Goal: Information Seeking & Learning: Check status

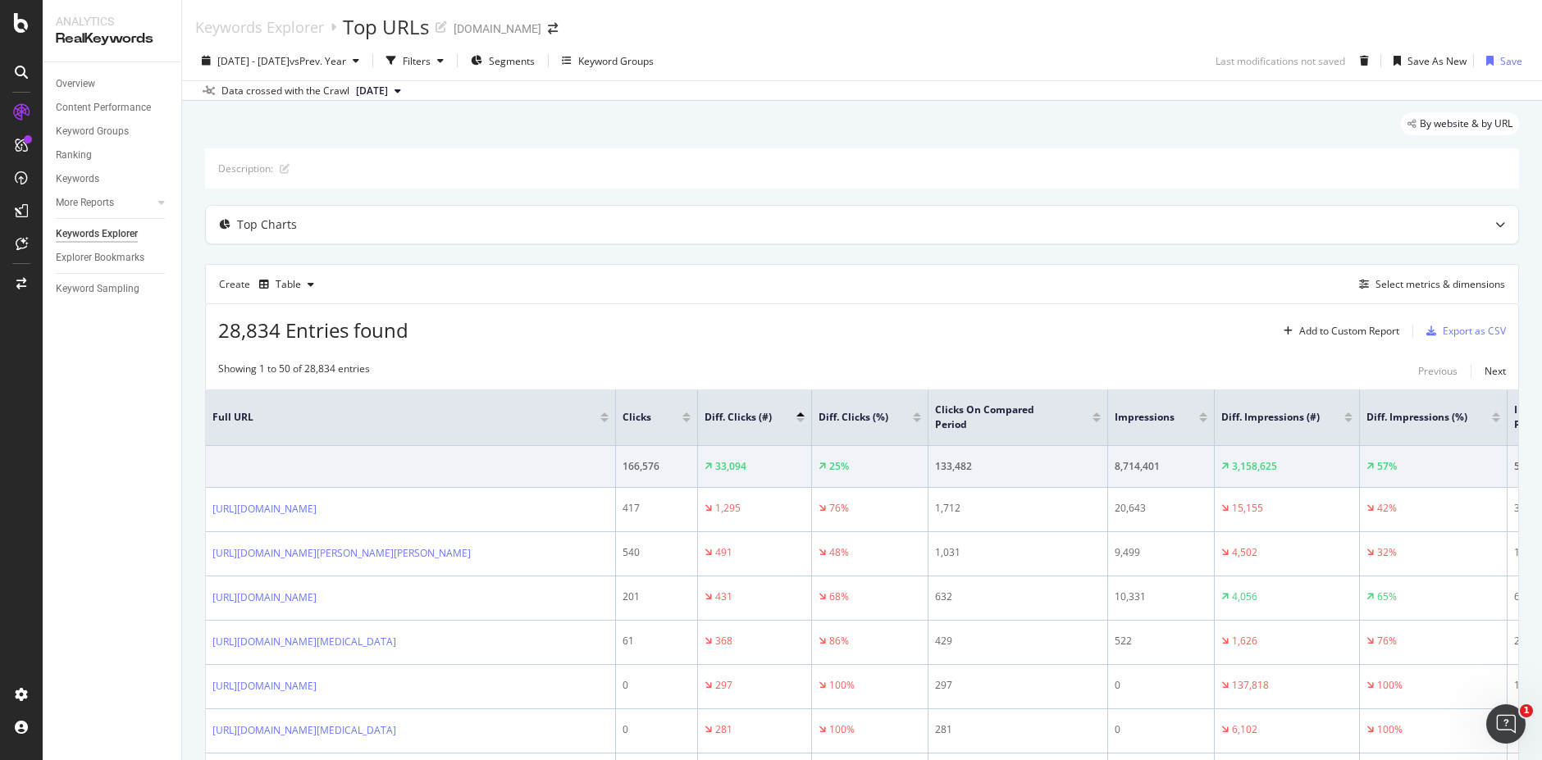
scroll to position [98, 0]
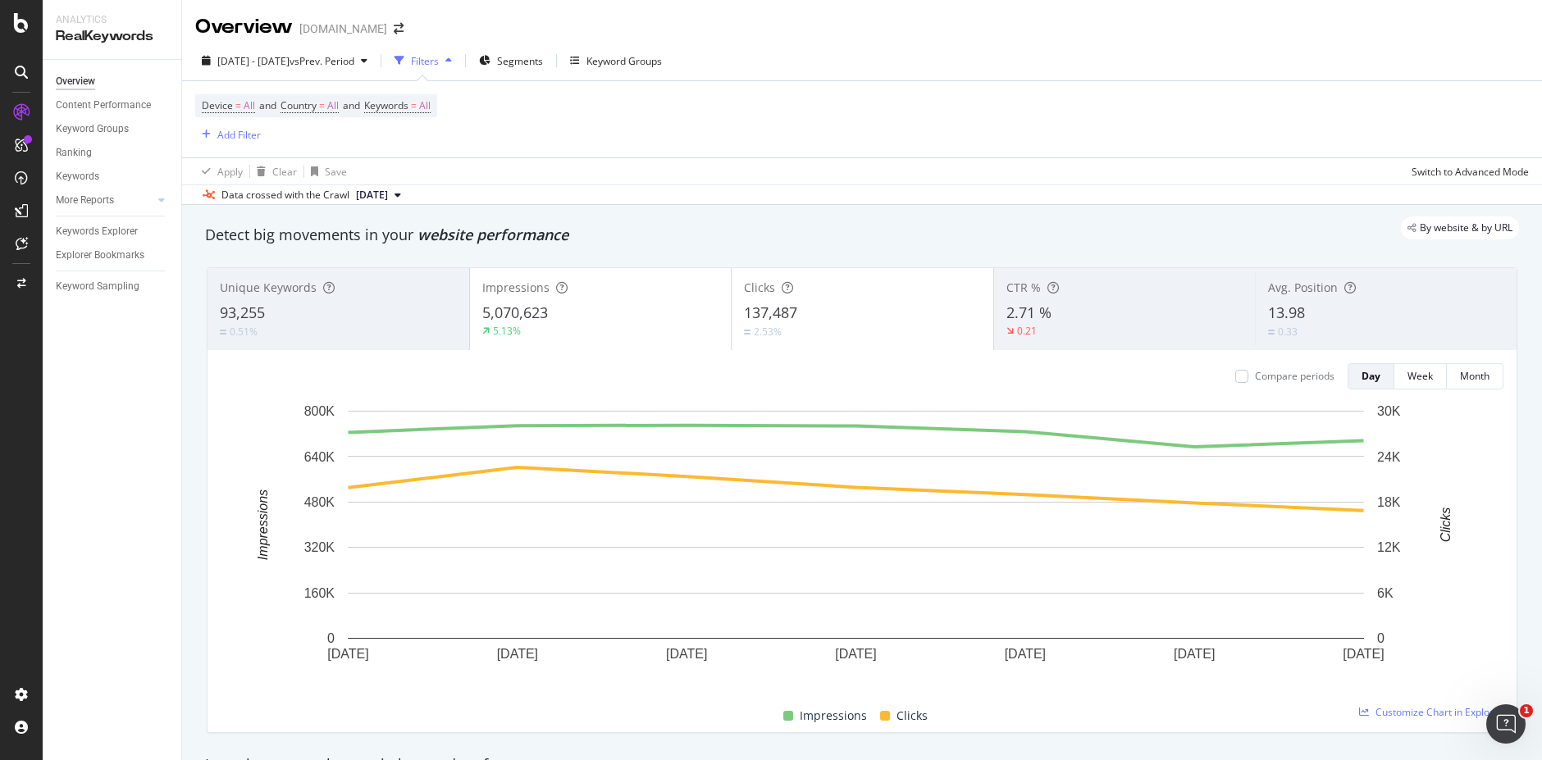
scroll to position [492, 0]
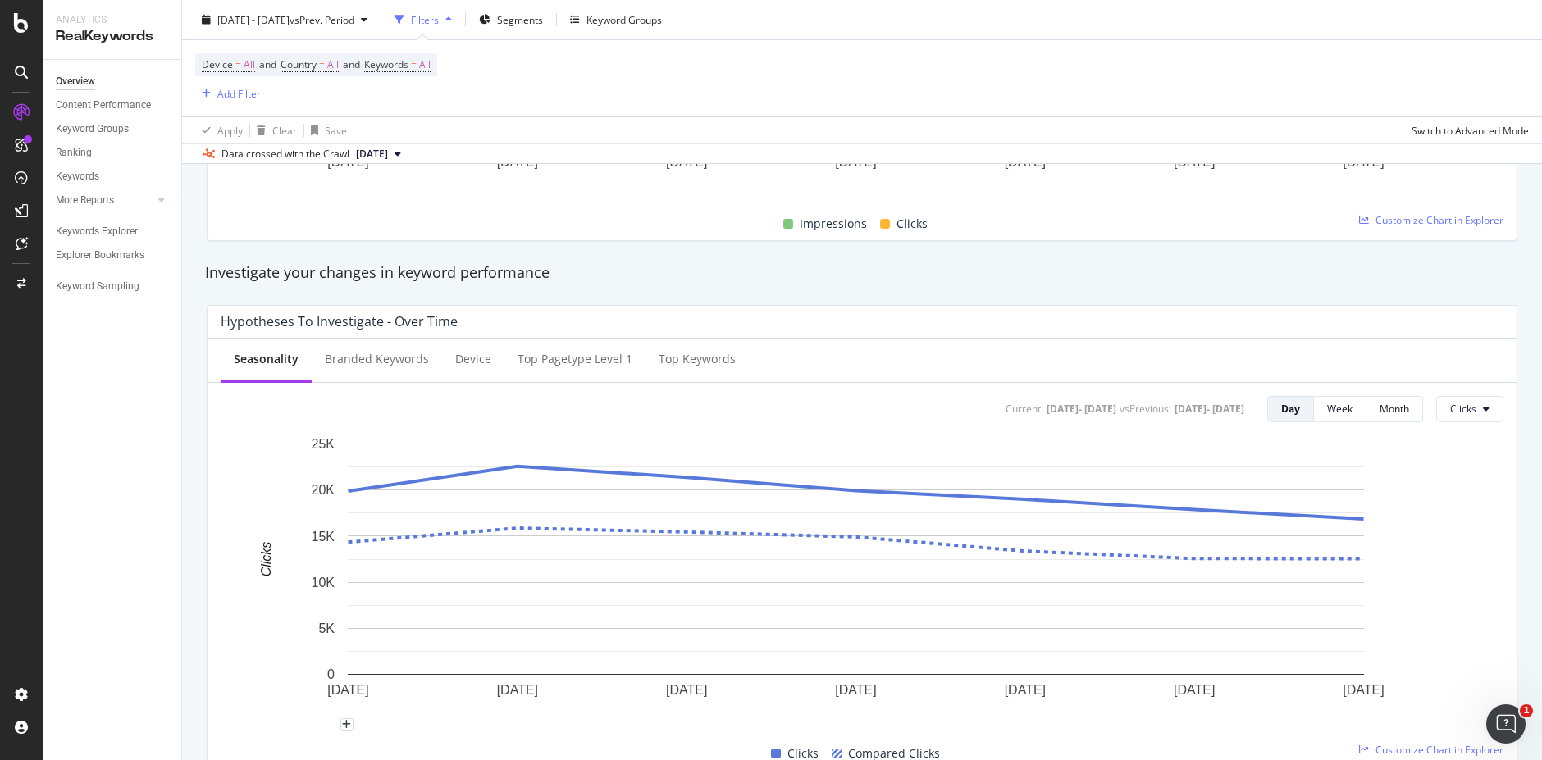
click at [266, 715] on rect "A chart." at bounding box center [856, 581] width 1270 height 290
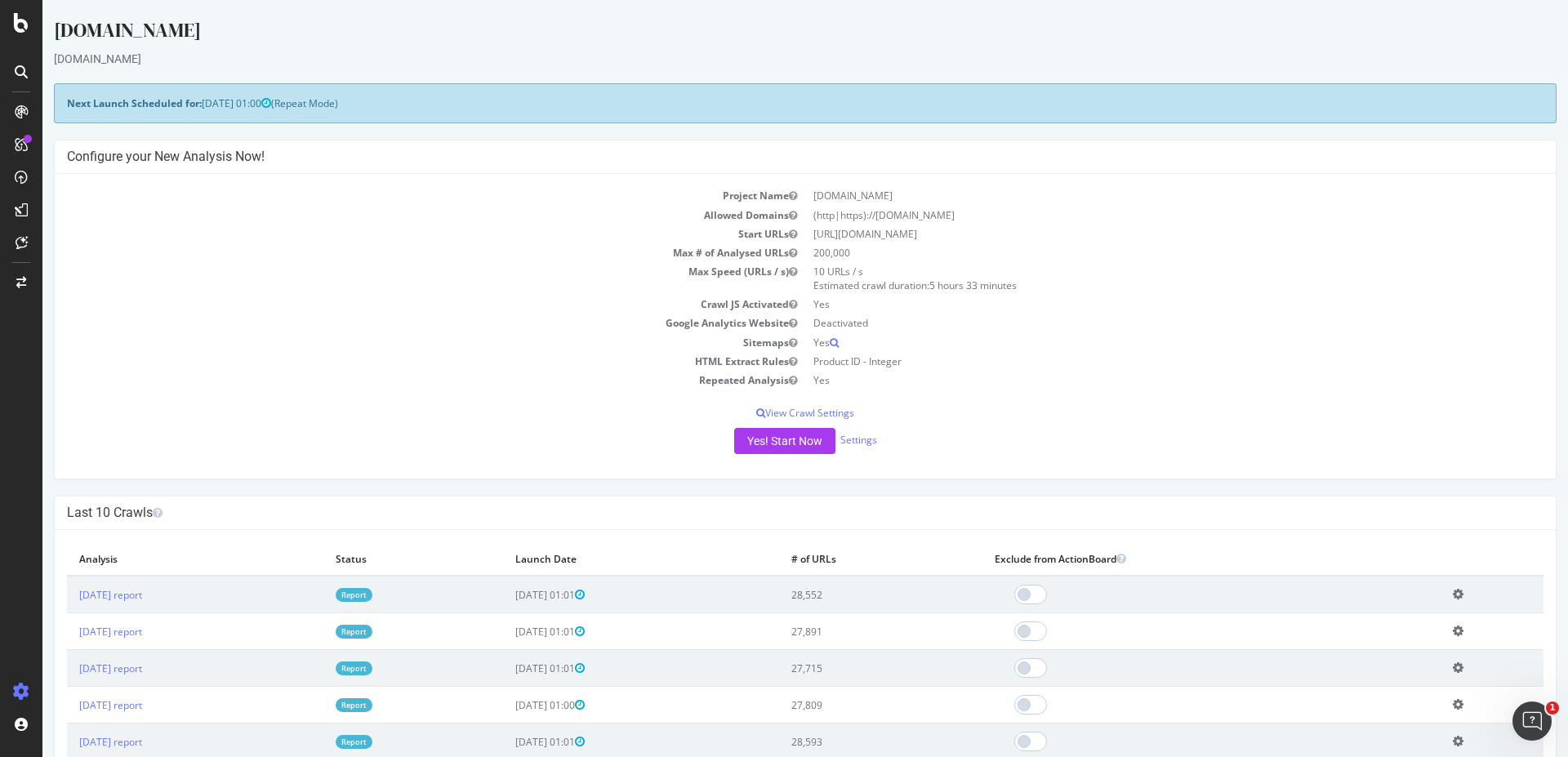
click at [372, 596] on link "Report" at bounding box center [353, 596] width 37 height 14
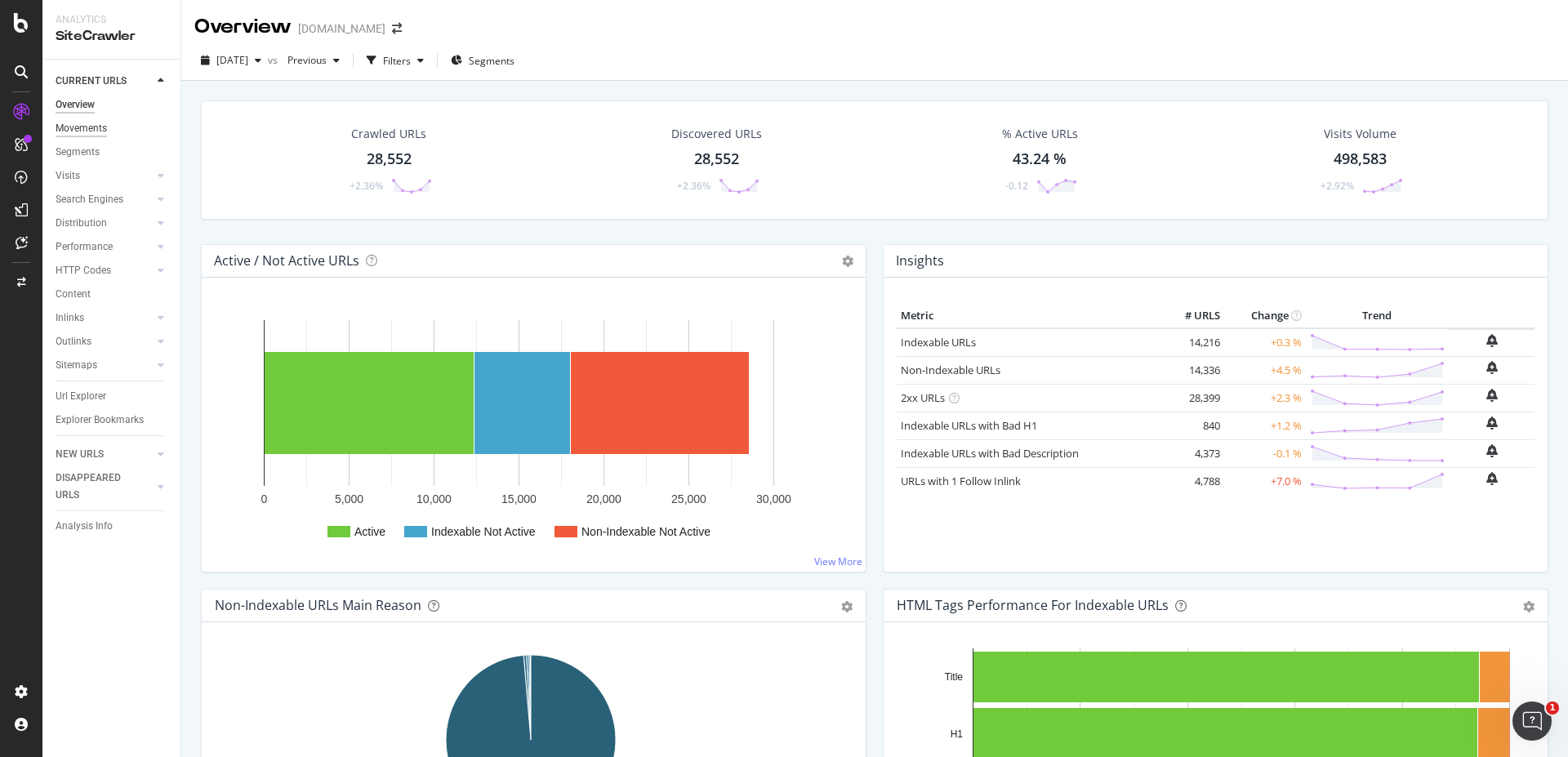
click at [86, 129] on div "Movements" at bounding box center [82, 128] width 52 height 17
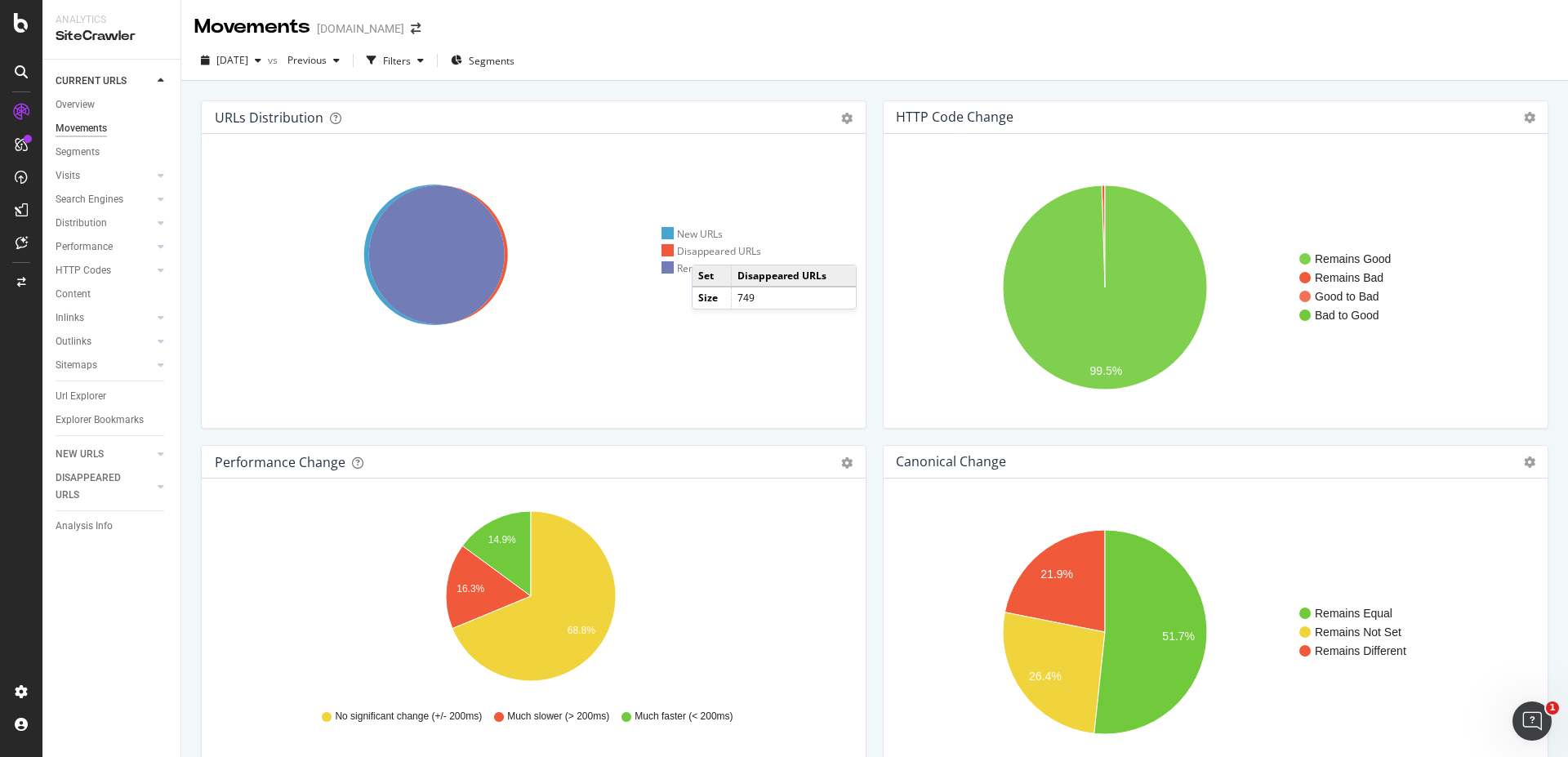
click at [708, 248] on div "Disappeared URLs" at bounding box center [711, 251] width 101 height 14
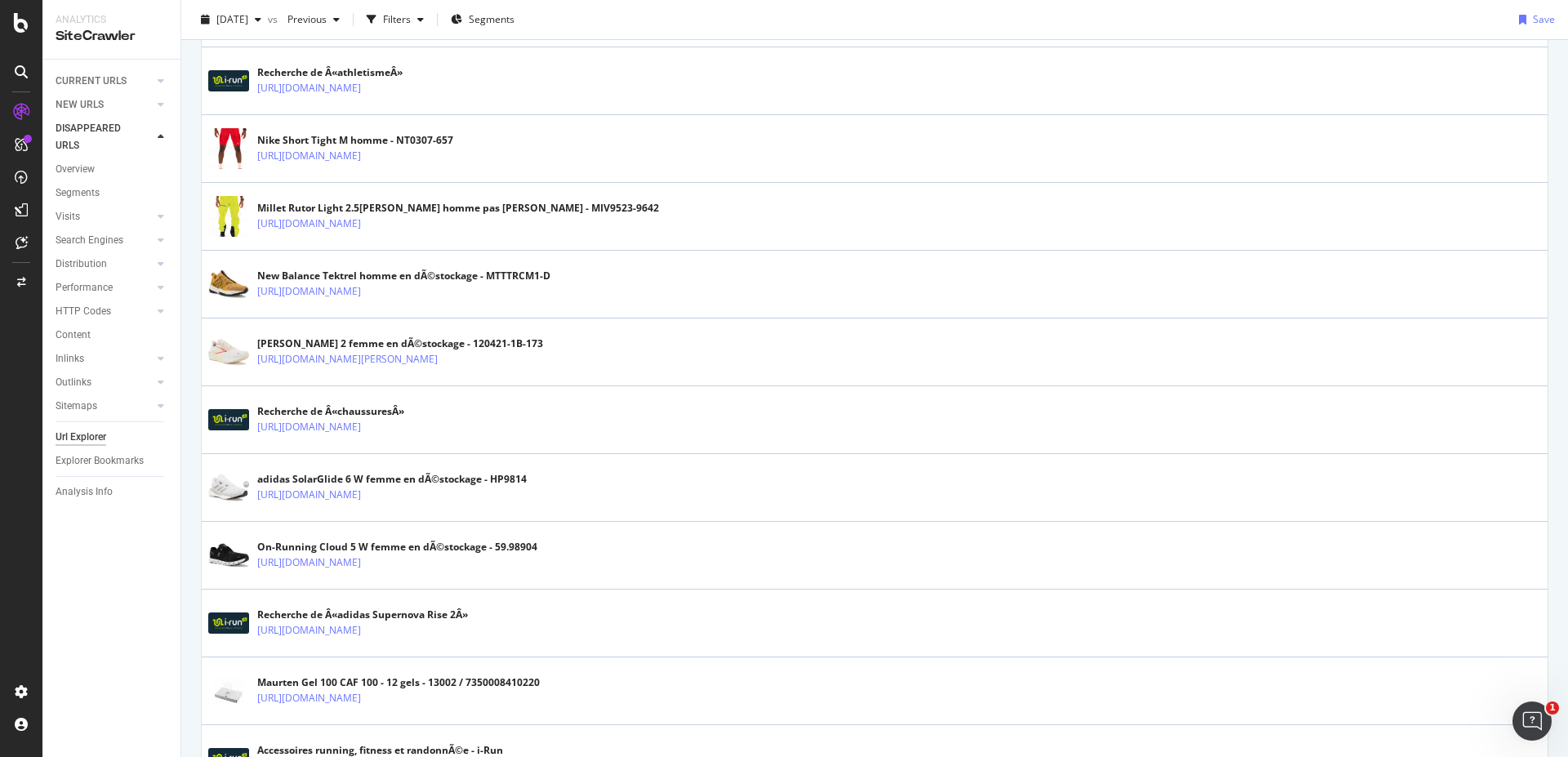
scroll to position [686, 0]
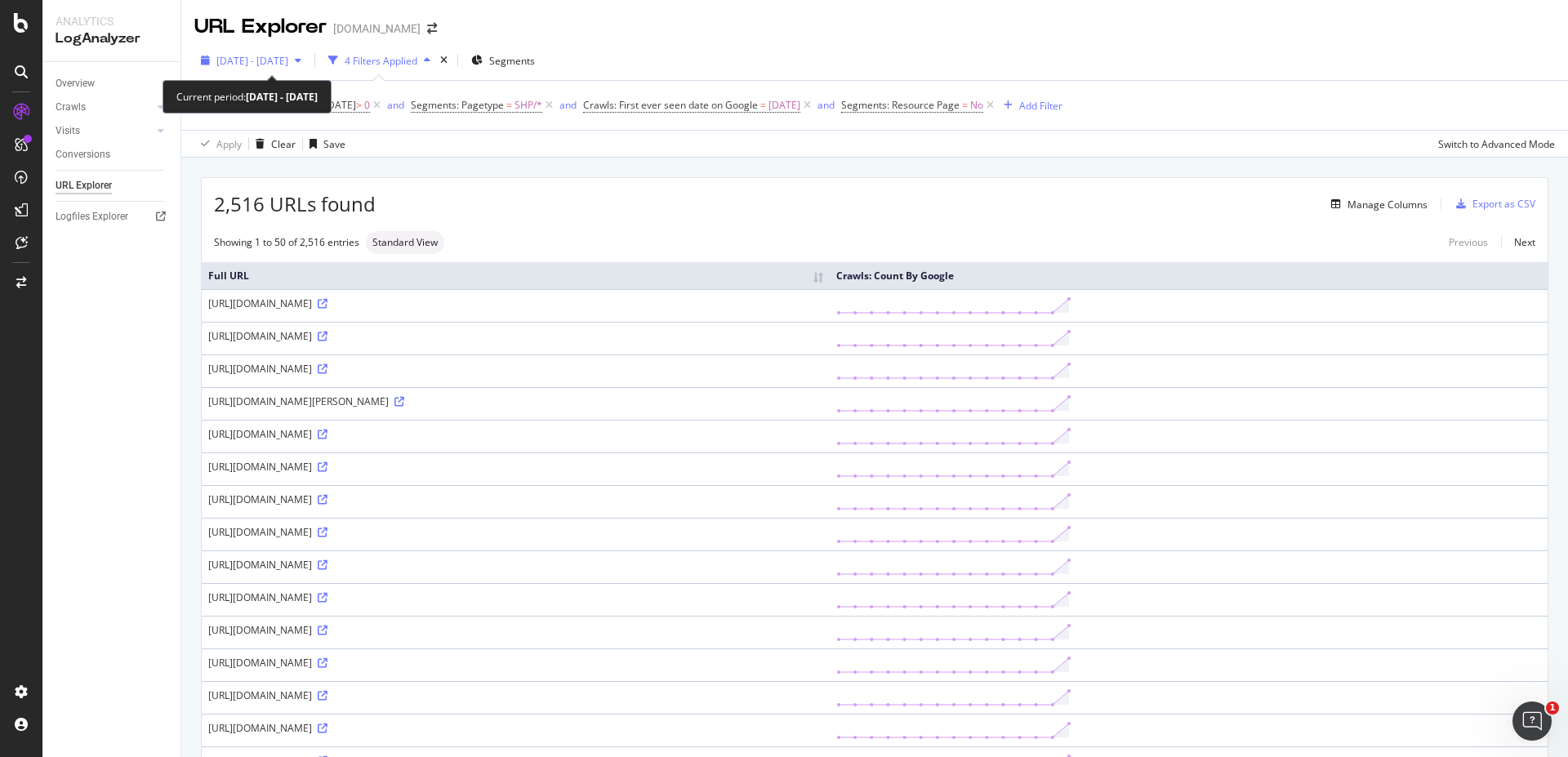
click at [308, 63] on div "button" at bounding box center [299, 61] width 20 height 10
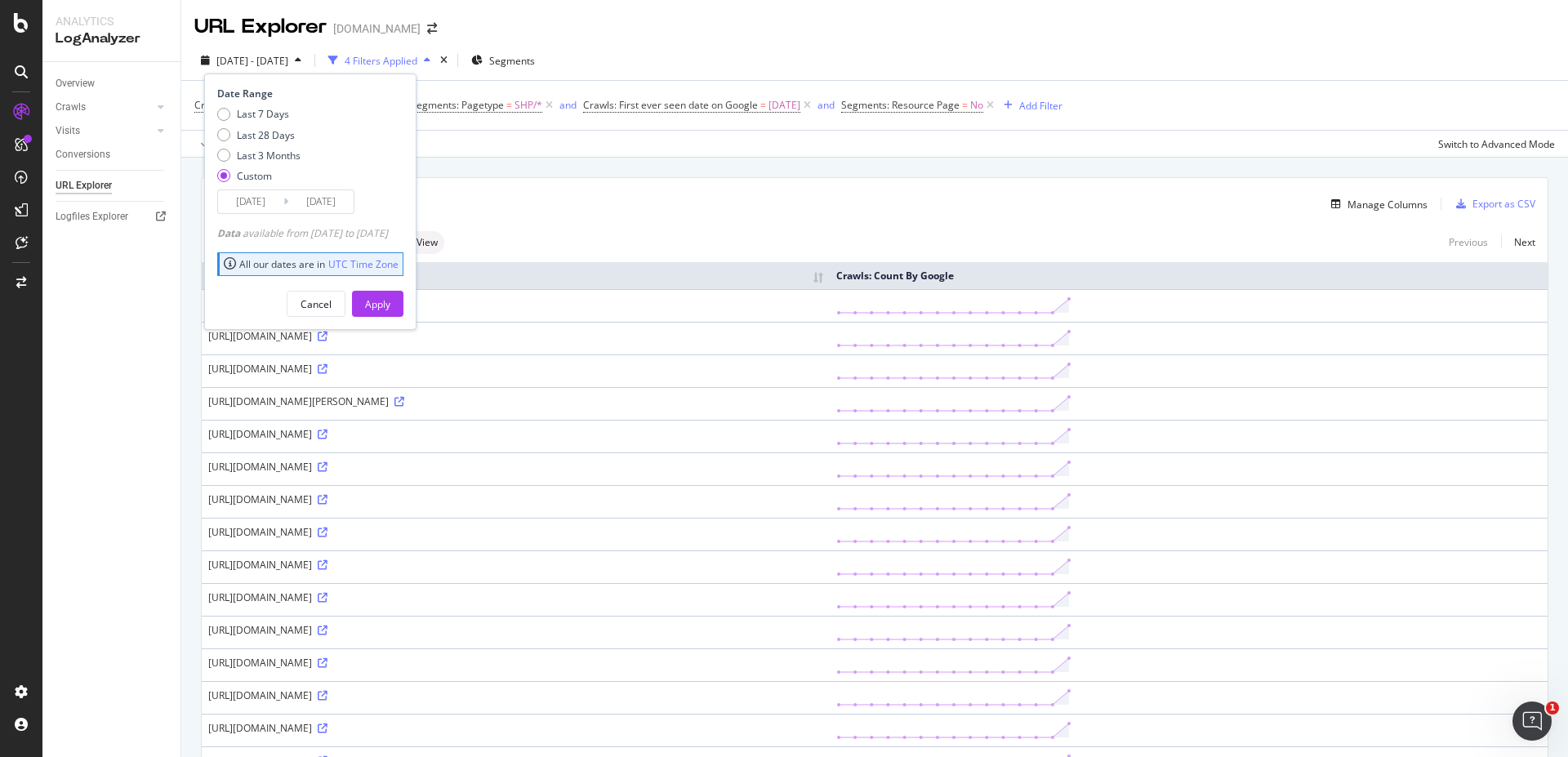
click at [308, 63] on div "button" at bounding box center [299, 61] width 20 height 10
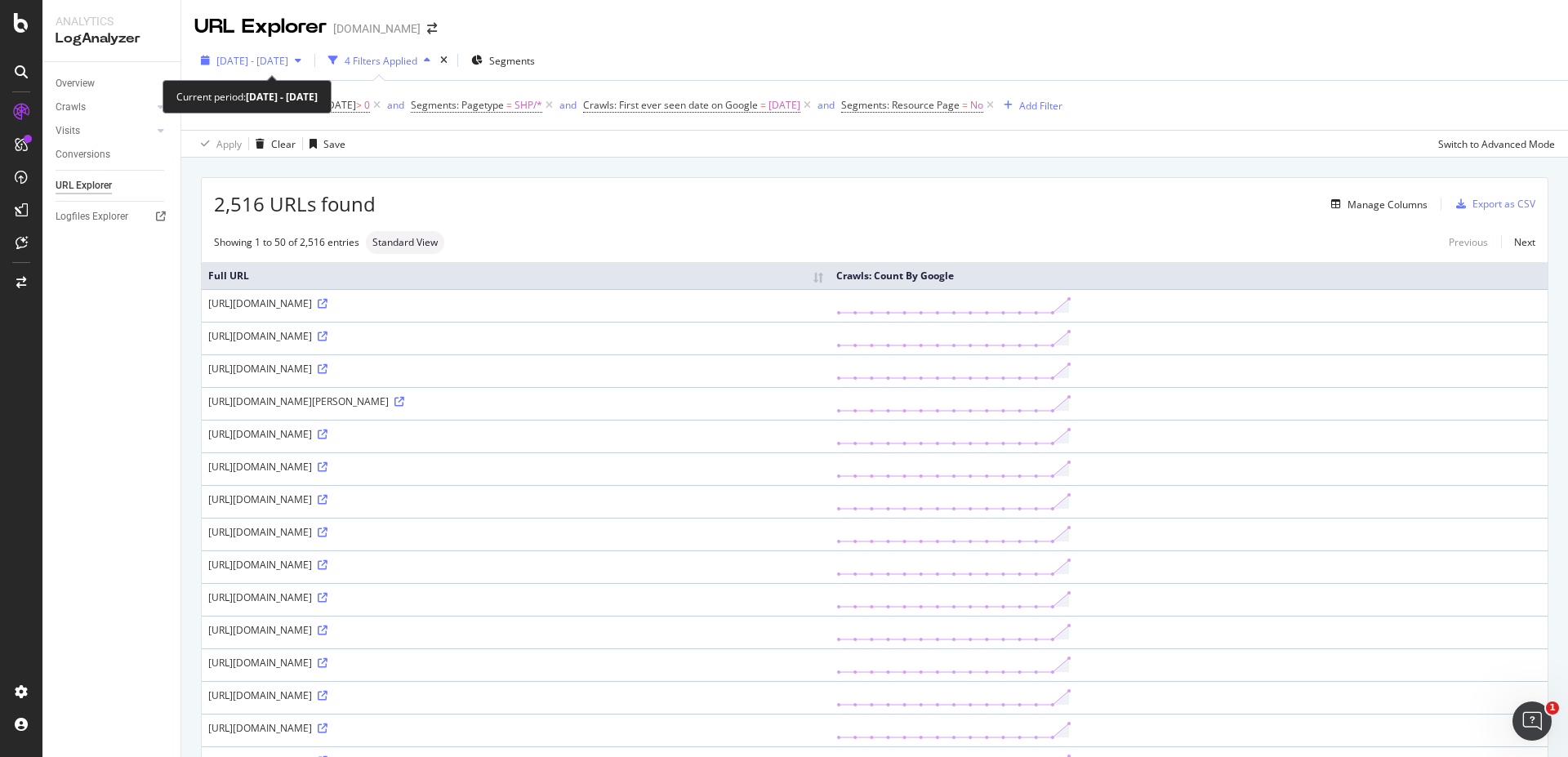
click at [308, 61] on div "button" at bounding box center [299, 61] width 20 height 10
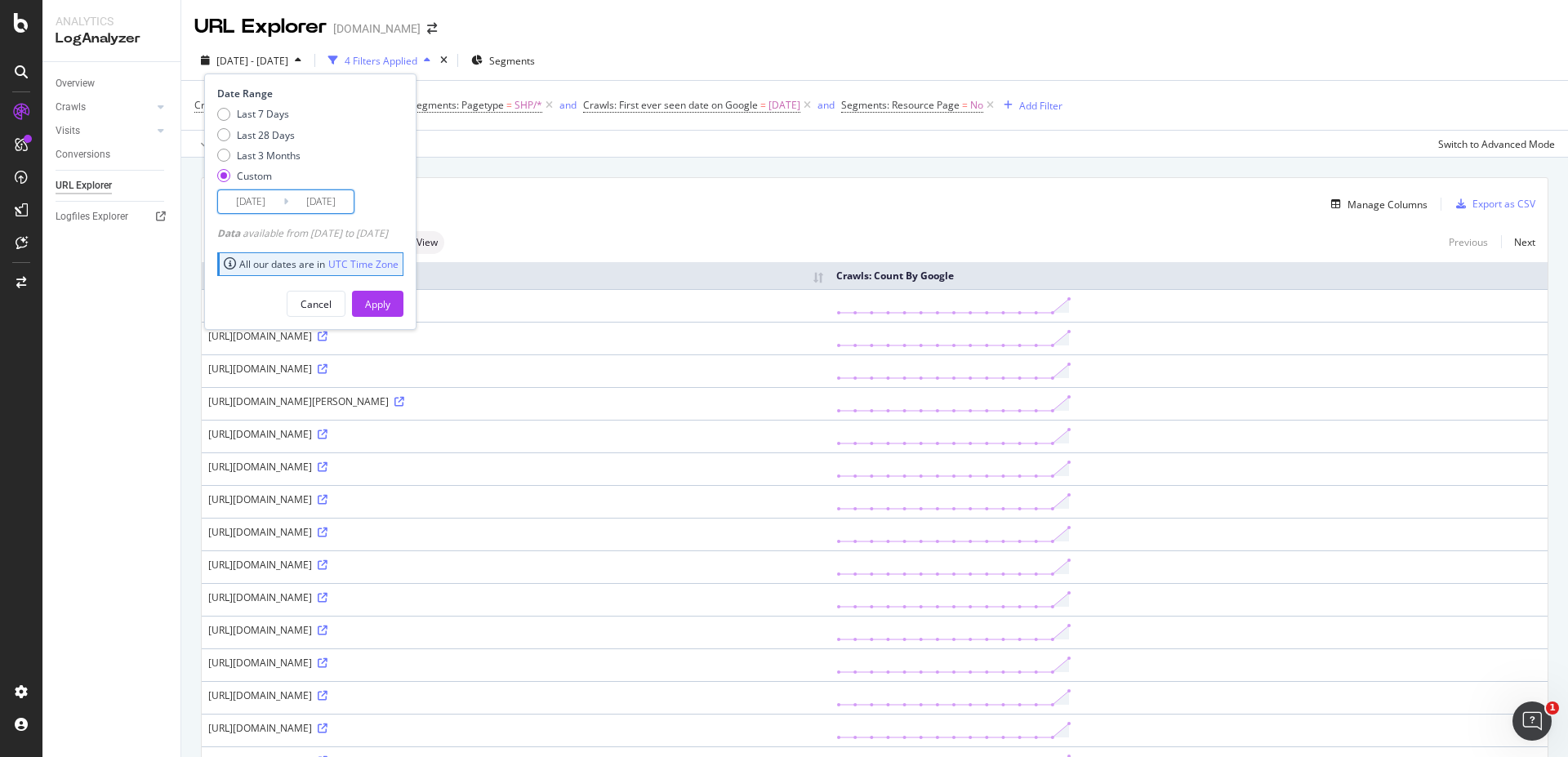
click at [304, 202] on input "[DATE]" at bounding box center [322, 201] width 66 height 23
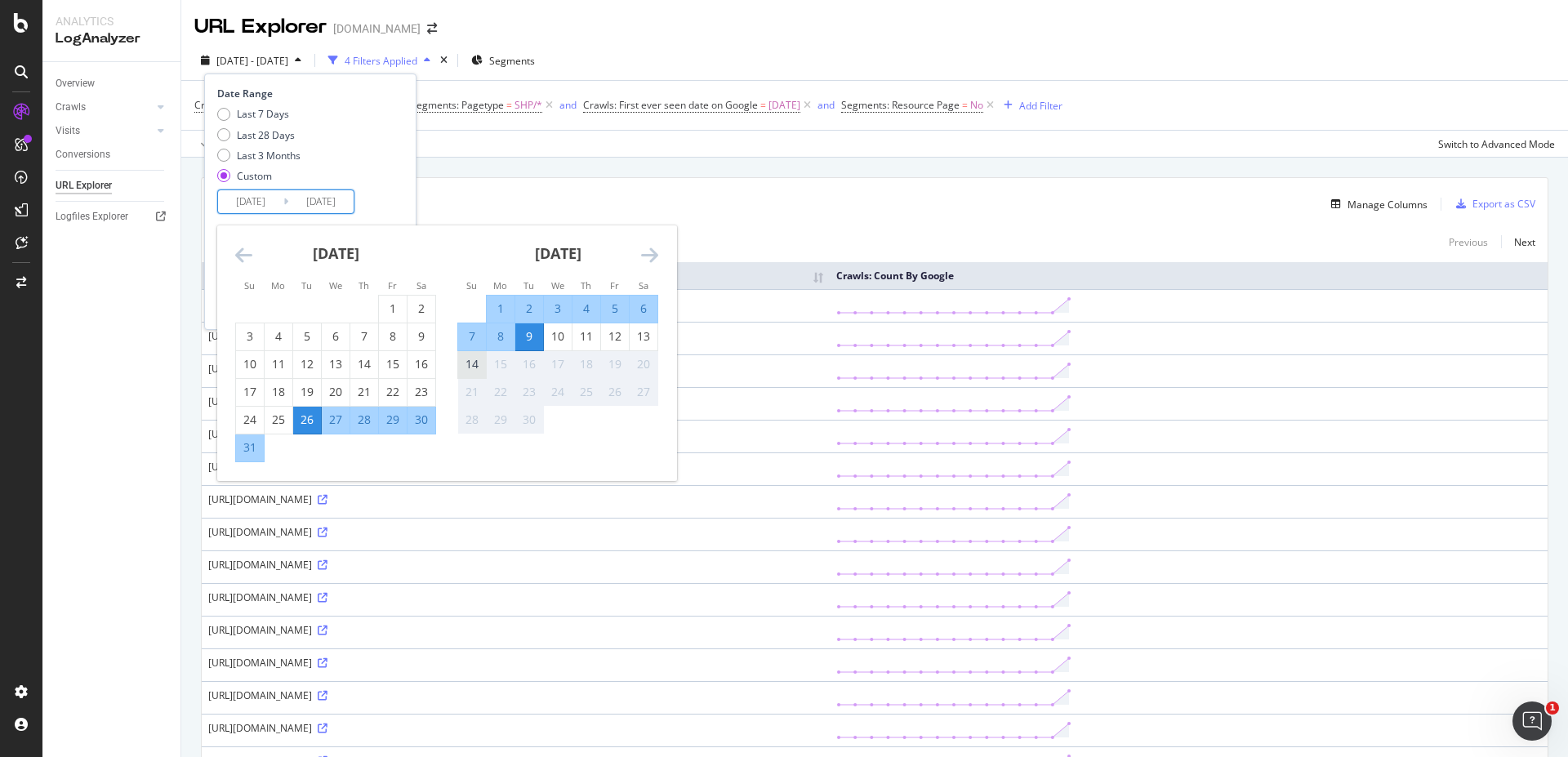
click at [475, 363] on div "14" at bounding box center [472, 365] width 28 height 16
type input "[DATE]"
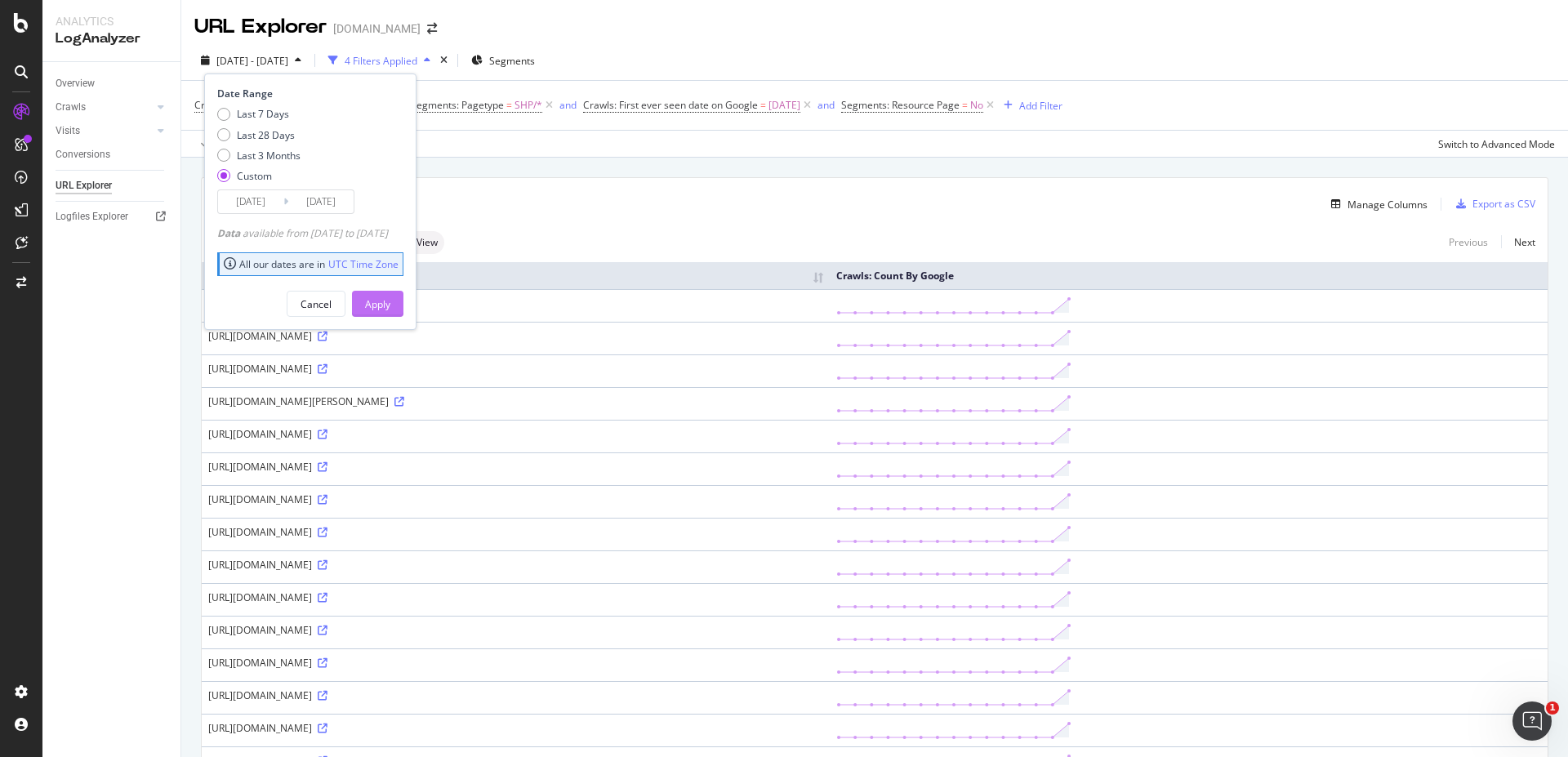
click at [390, 303] on div "Apply" at bounding box center [377, 305] width 25 height 14
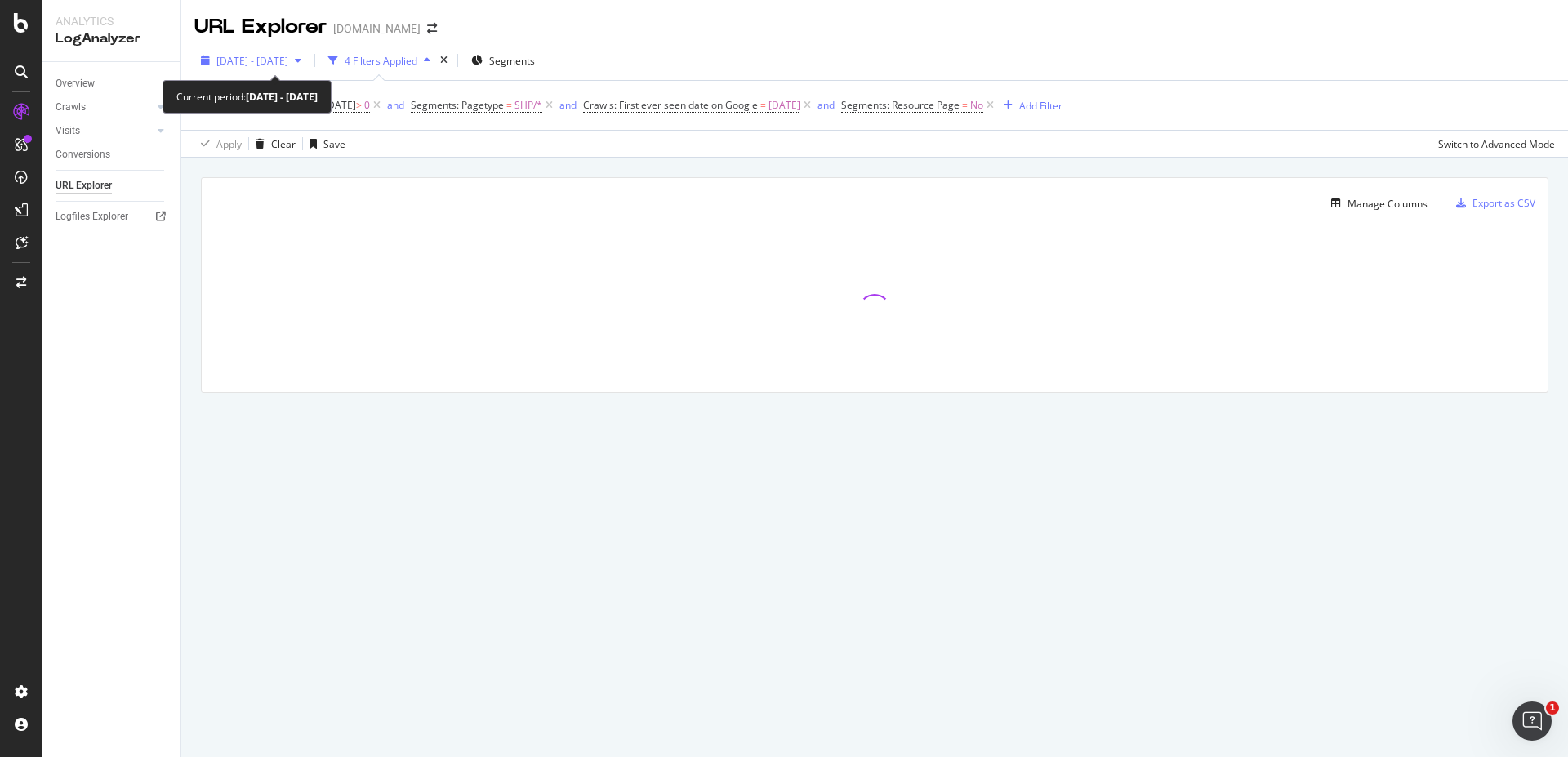
click at [289, 55] on span "[DATE] - [DATE]" at bounding box center [252, 61] width 72 height 14
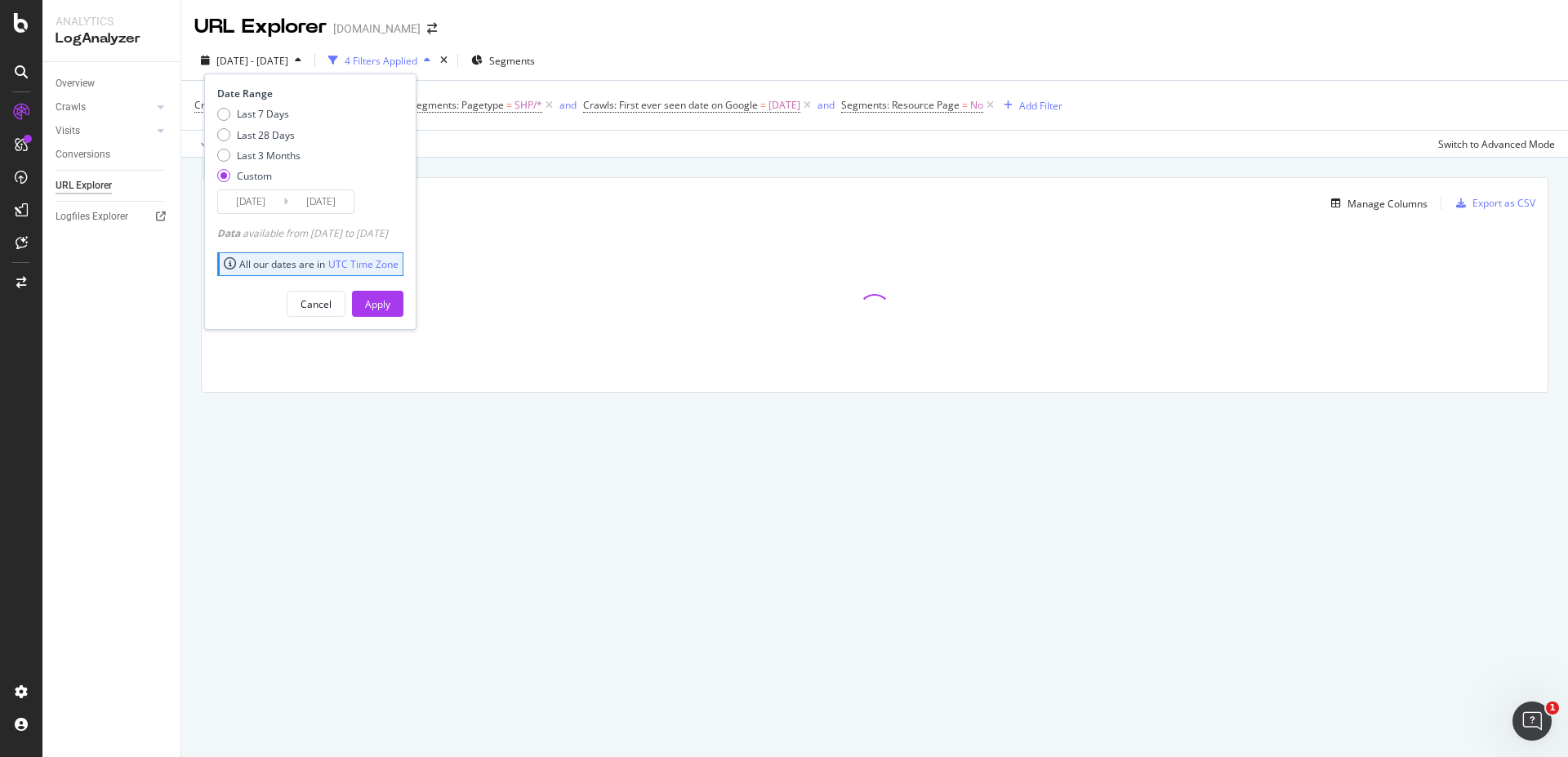
click at [257, 205] on input "[DATE]" at bounding box center [251, 201] width 66 height 23
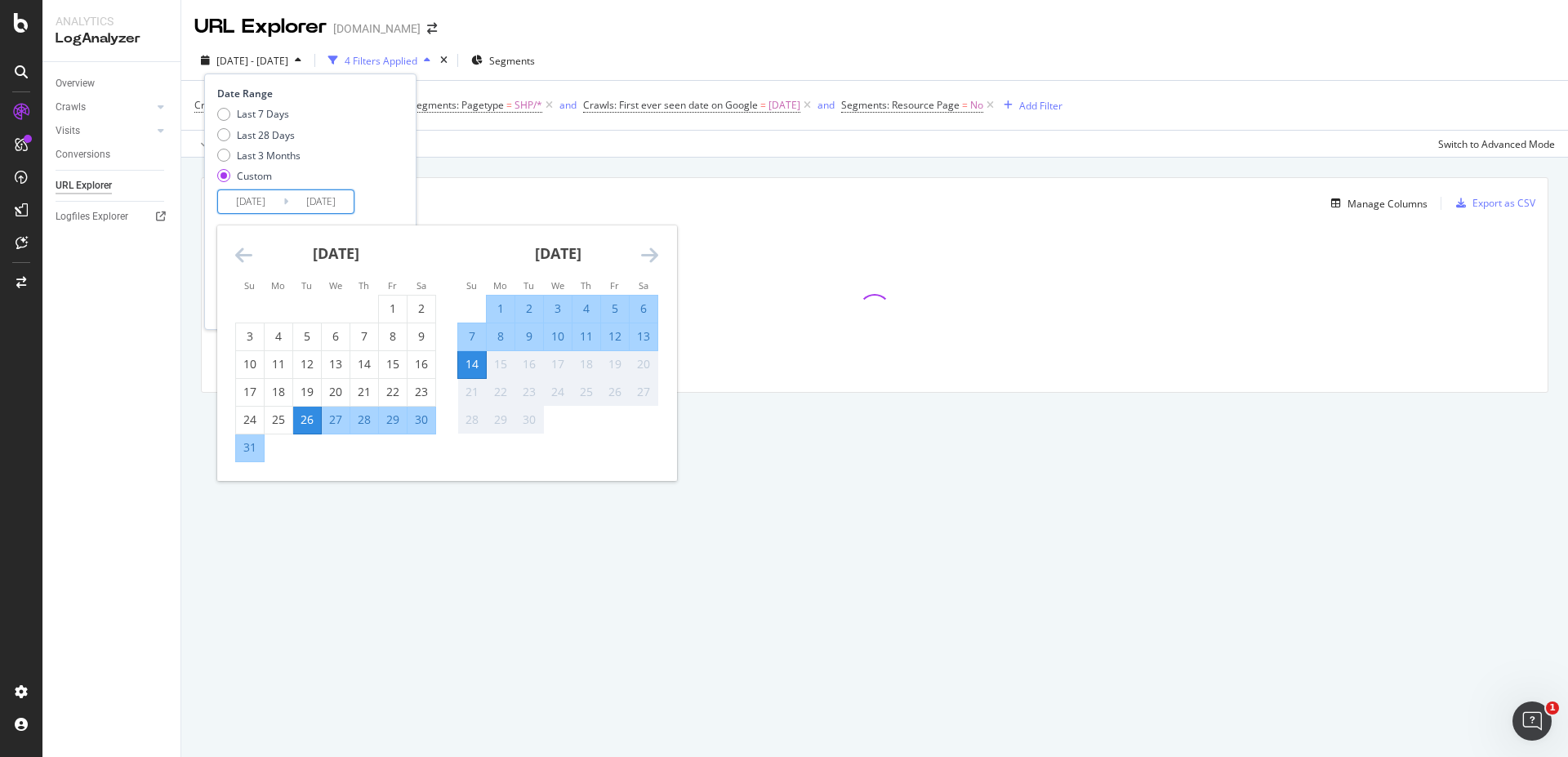
click at [530, 335] on div "9" at bounding box center [530, 337] width 28 height 16
type input "[DATE]"
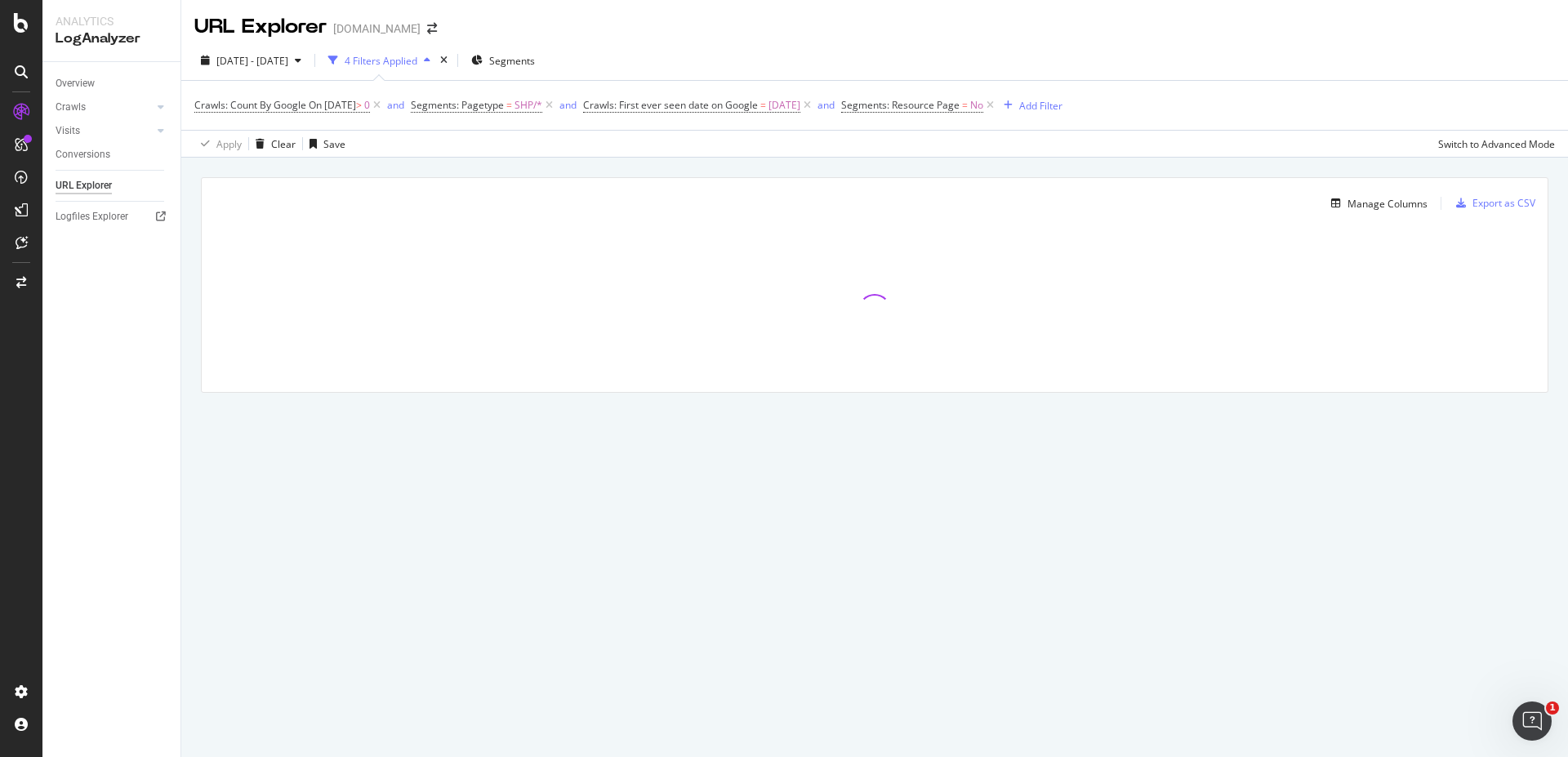
click at [734, 322] on div at bounding box center [875, 311] width 1346 height 163
click at [289, 54] on span "[DATE] - [DATE]" at bounding box center [252, 61] width 72 height 14
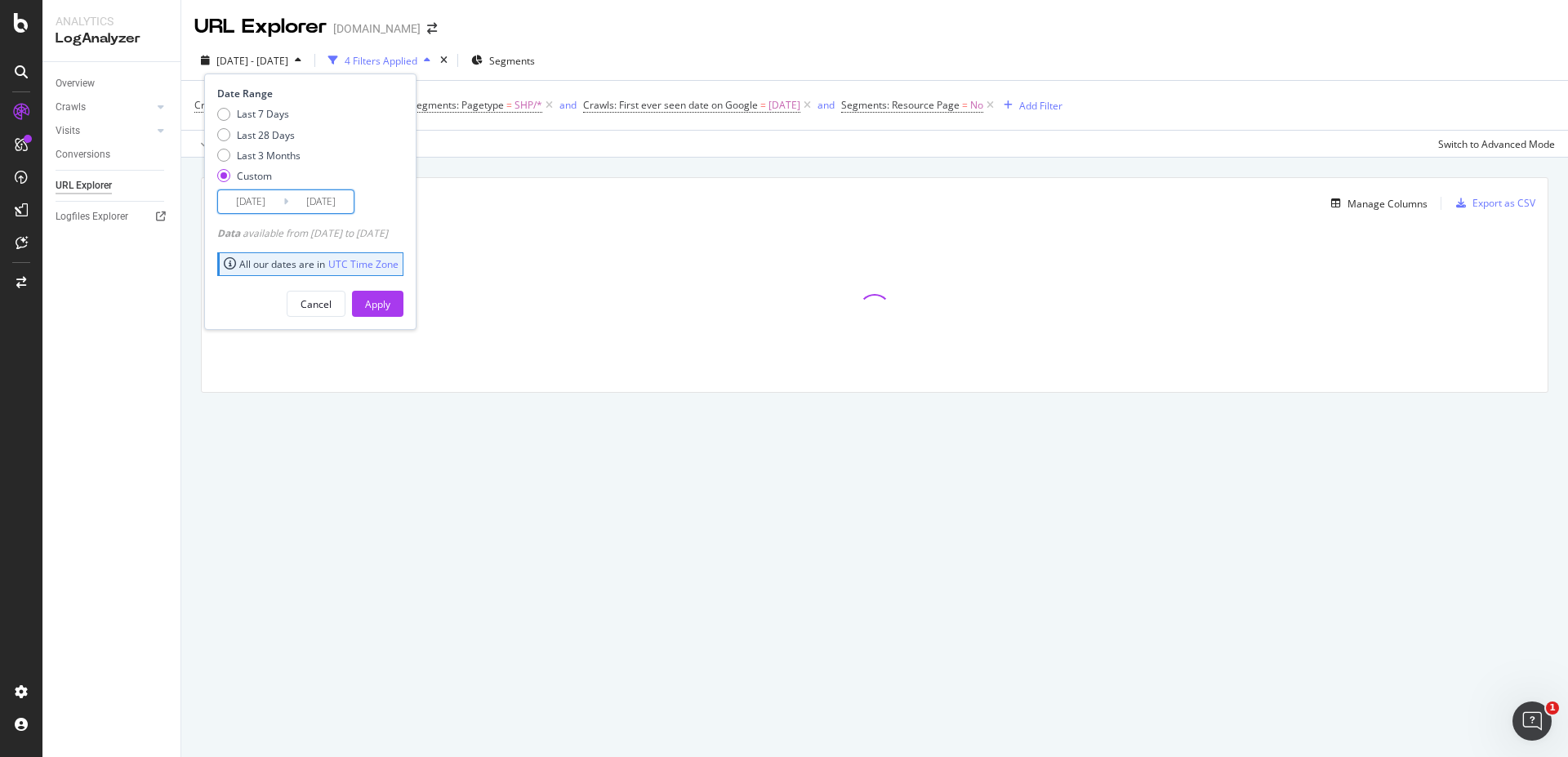
click at [266, 196] on input "[DATE]" at bounding box center [251, 201] width 66 height 23
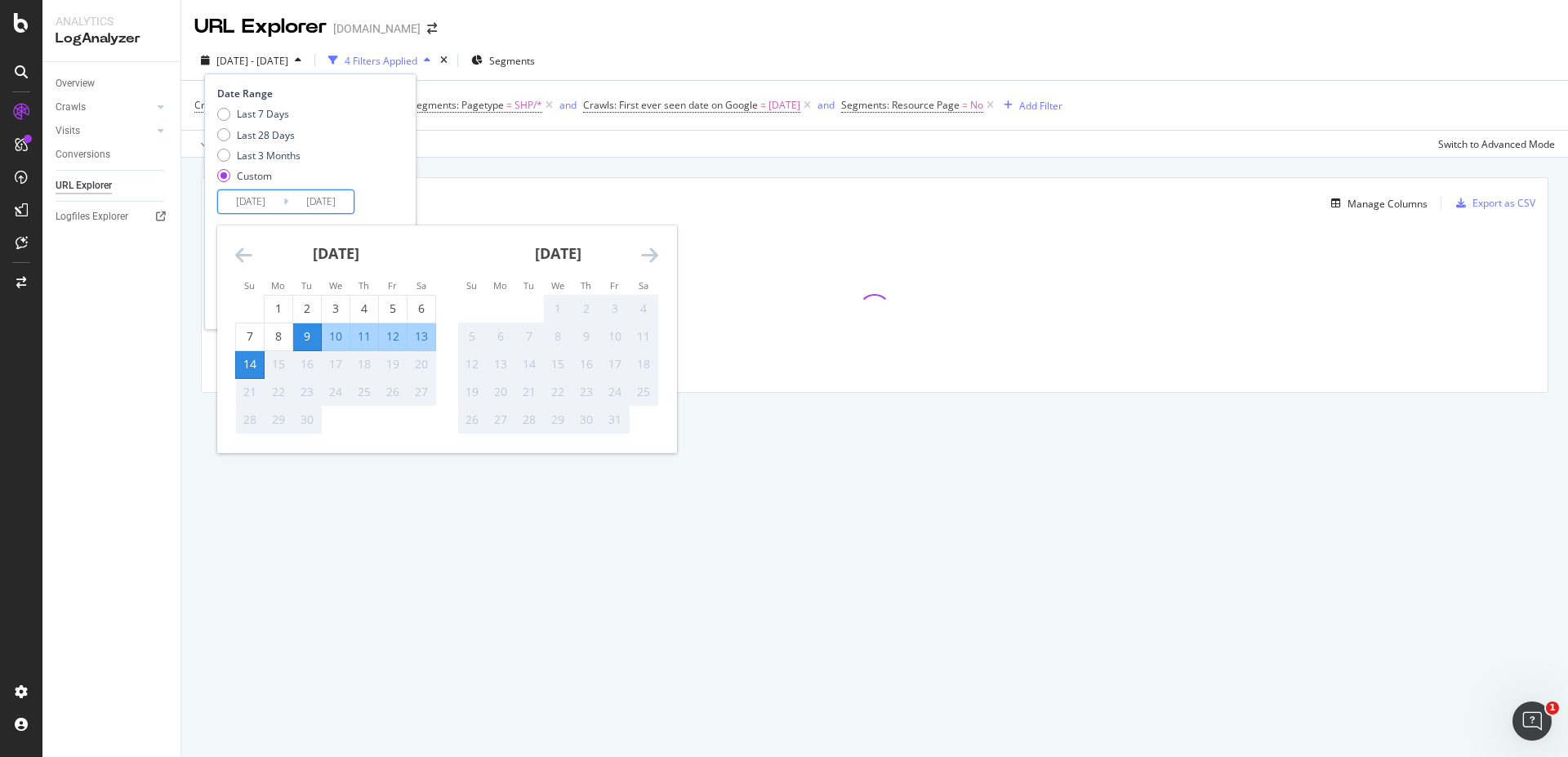
click at [364, 174] on div "Last 7 Days Last 28 Days Last 3 Months Custom" at bounding box center [308, 147] width 182 height 83
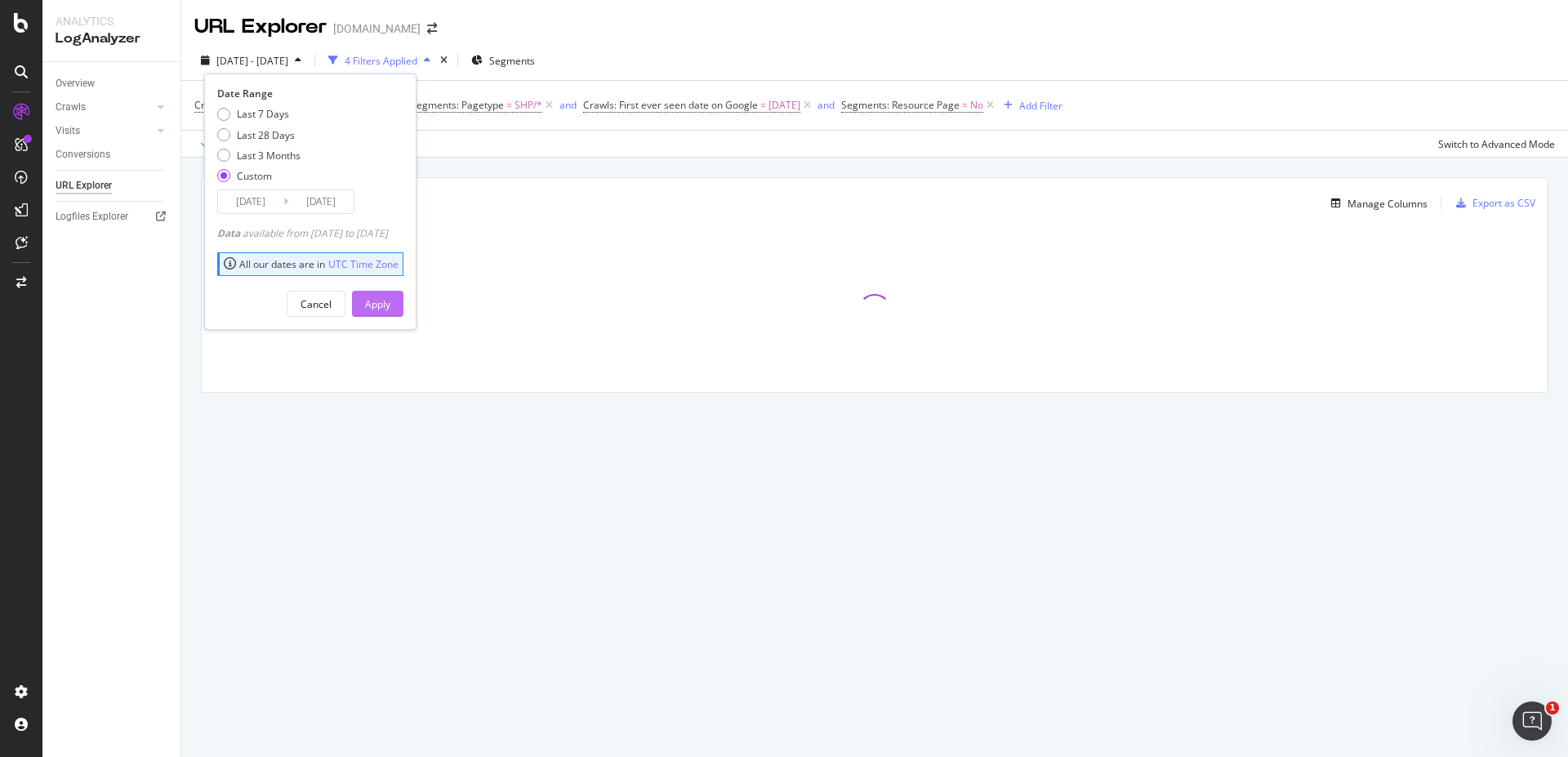
click at [390, 305] on div "Apply" at bounding box center [377, 305] width 25 height 14
